Goal: Navigation & Orientation: Find specific page/section

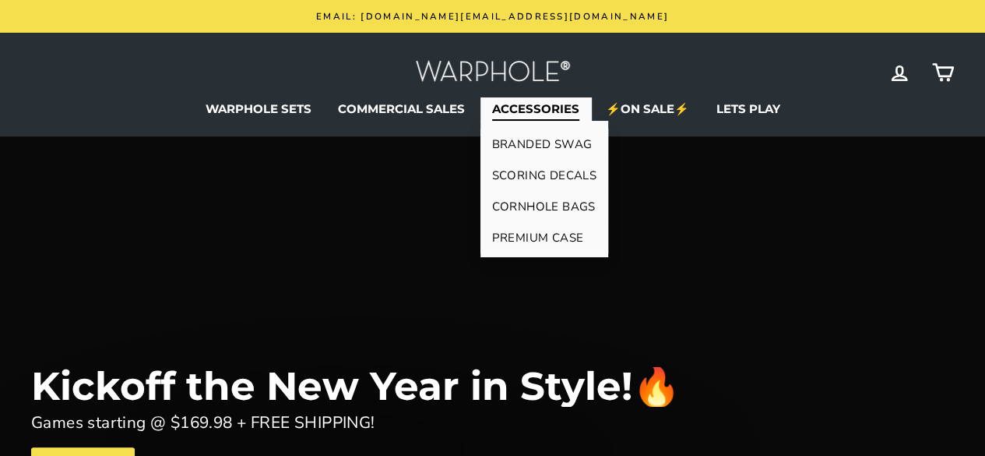
click at [544, 143] on link "BRANDED SWAG" at bounding box center [545, 144] width 129 height 31
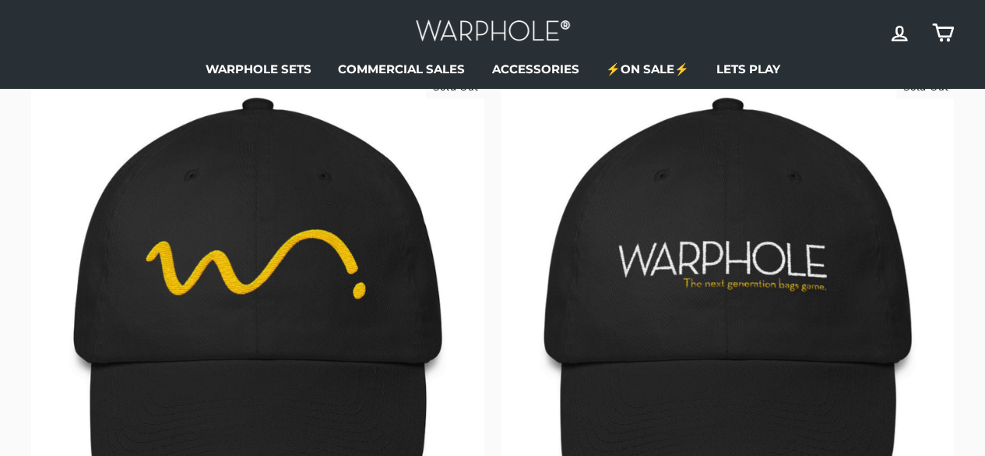
scroll to position [1213, 0]
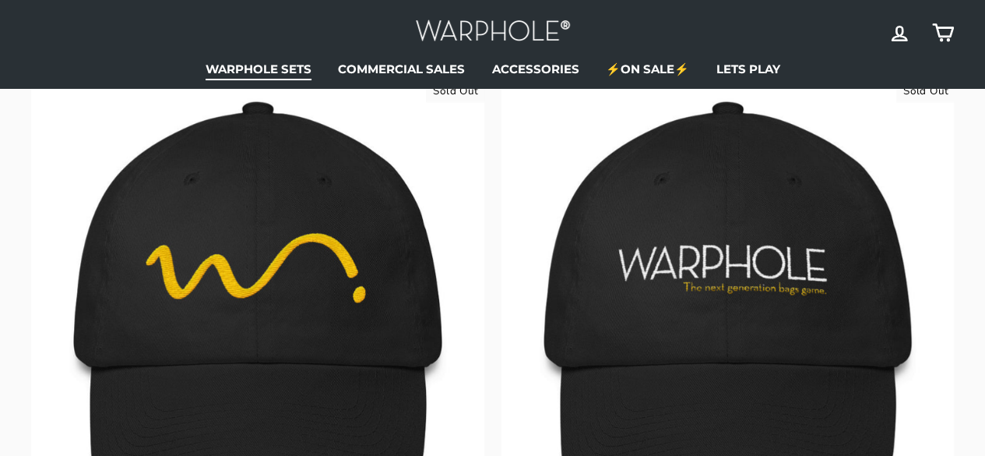
click at [283, 76] on link "WARPHOLE SETS" at bounding box center [258, 68] width 129 height 23
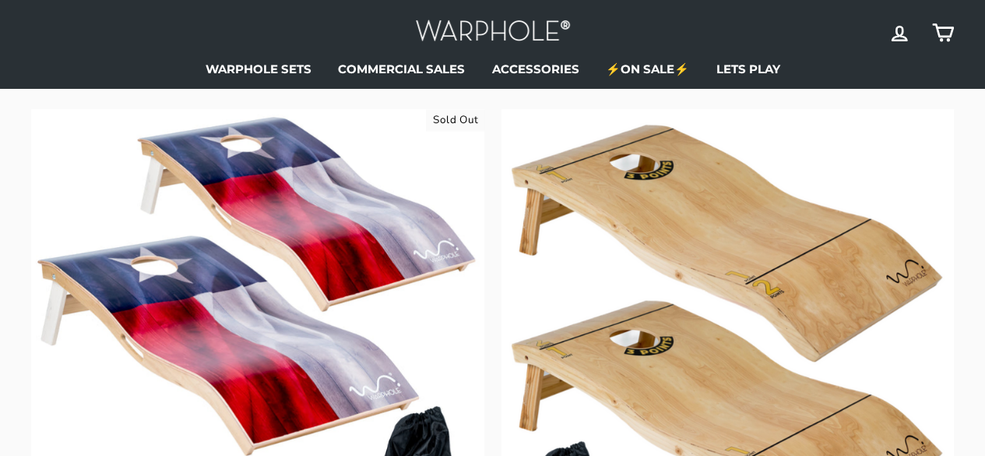
scroll to position [740, 0]
